Goal: Information Seeking & Learning: Understand process/instructions

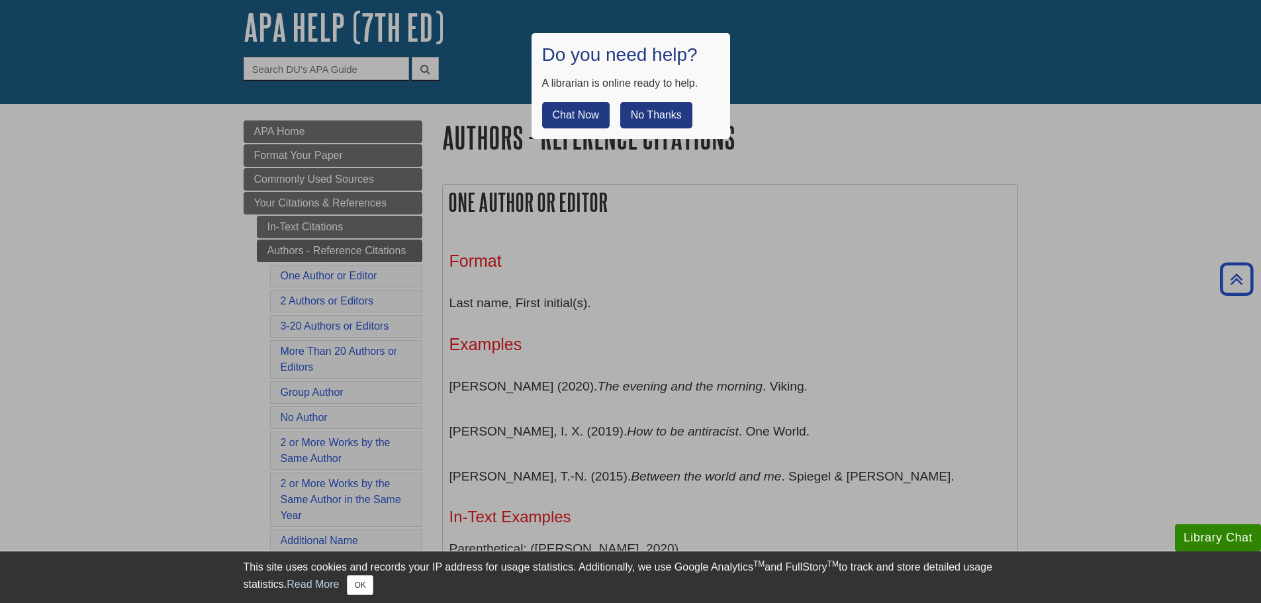
scroll to position [66, 0]
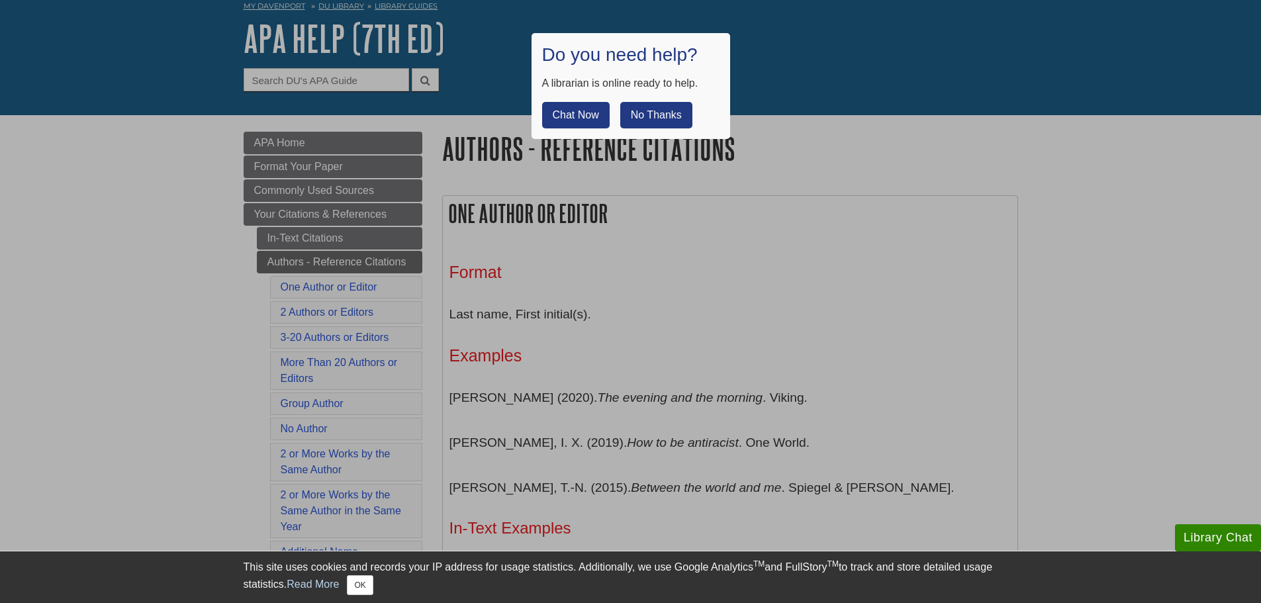
click at [307, 236] on div at bounding box center [630, 301] width 1261 height 603
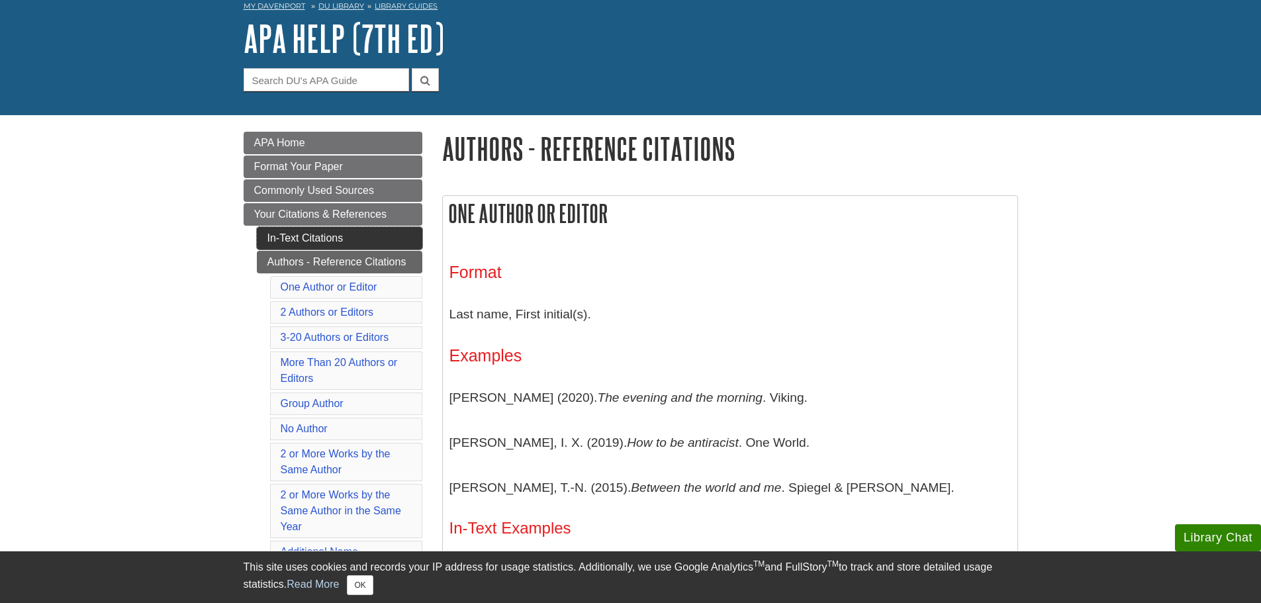
click at [322, 234] on link "In-Text Citations" at bounding box center [339, 238] width 165 height 23
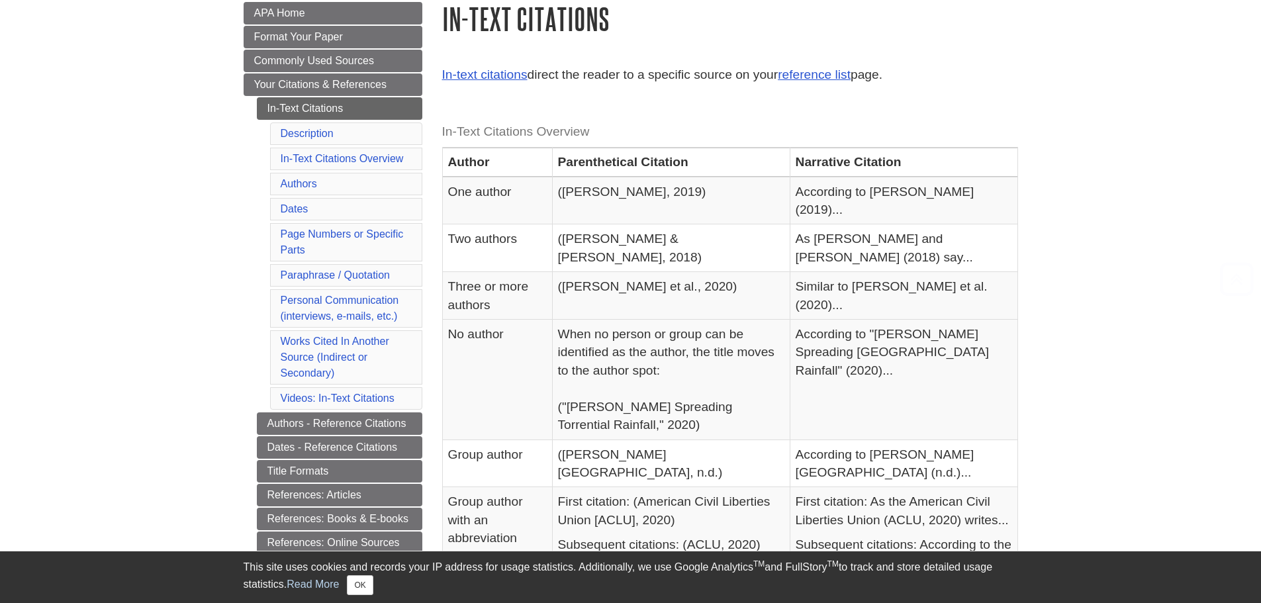
scroll to position [199, 0]
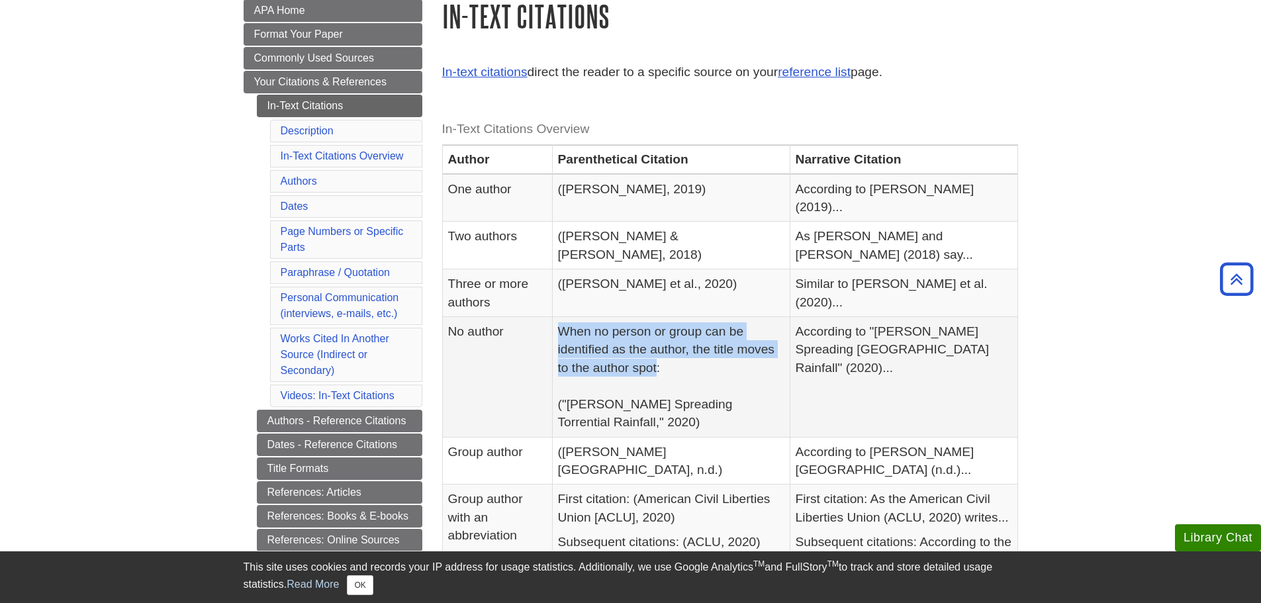
drag, startPoint x: 574, startPoint y: 292, endPoint x: 657, endPoint y: 328, distance: 90.1
click at [657, 328] on td "When no person or group can be identified as the author, the title moves to the…" at bounding box center [671, 377] width 238 height 120
copy td "When no person or group can be identified as the author, the title moves to the…"
